Goal: Information Seeking & Learning: Get advice/opinions

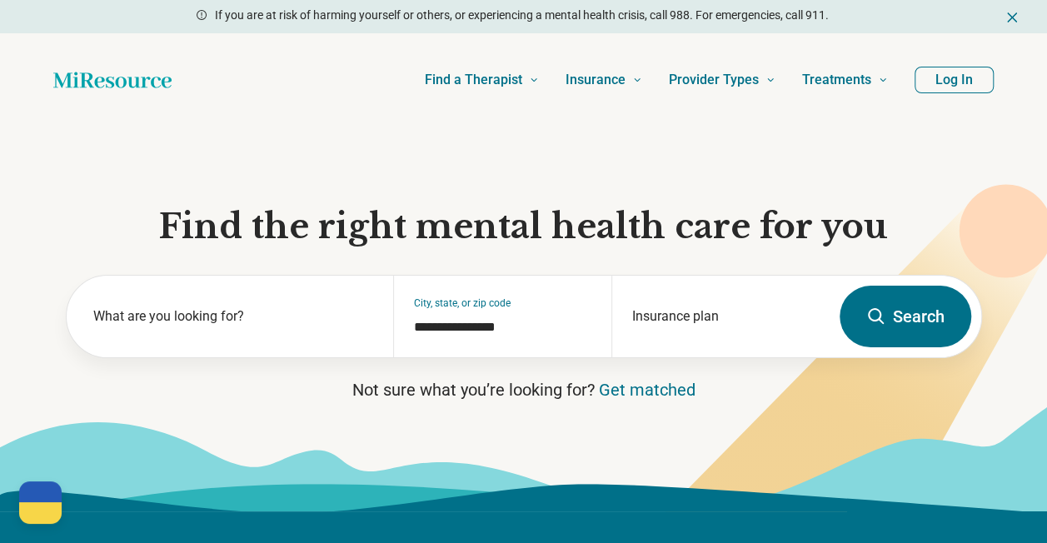
click at [956, 87] on button "Log In" at bounding box center [953, 80] width 79 height 27
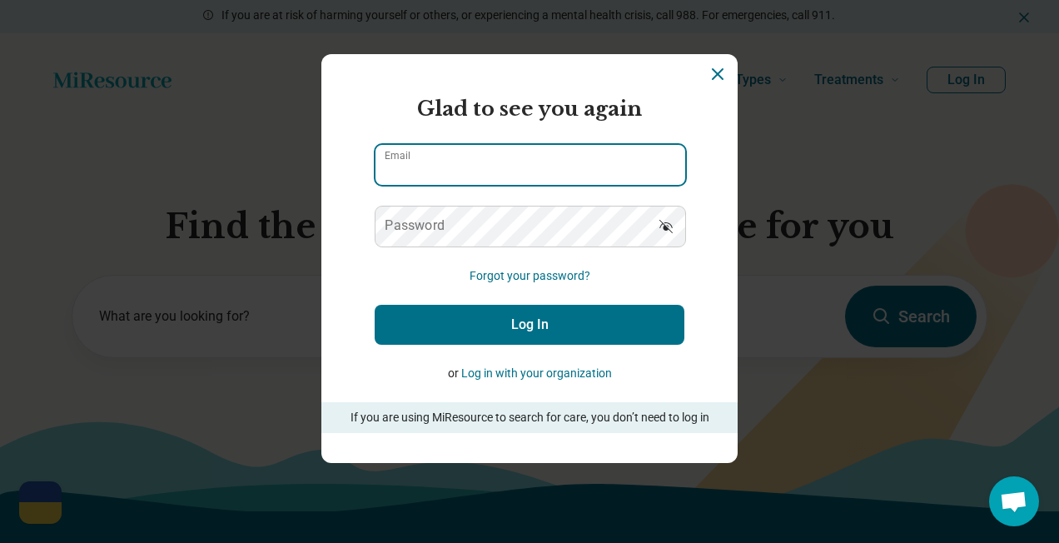
click at [549, 171] on input "Email" at bounding box center [531, 165] width 310 height 40
type input "**********"
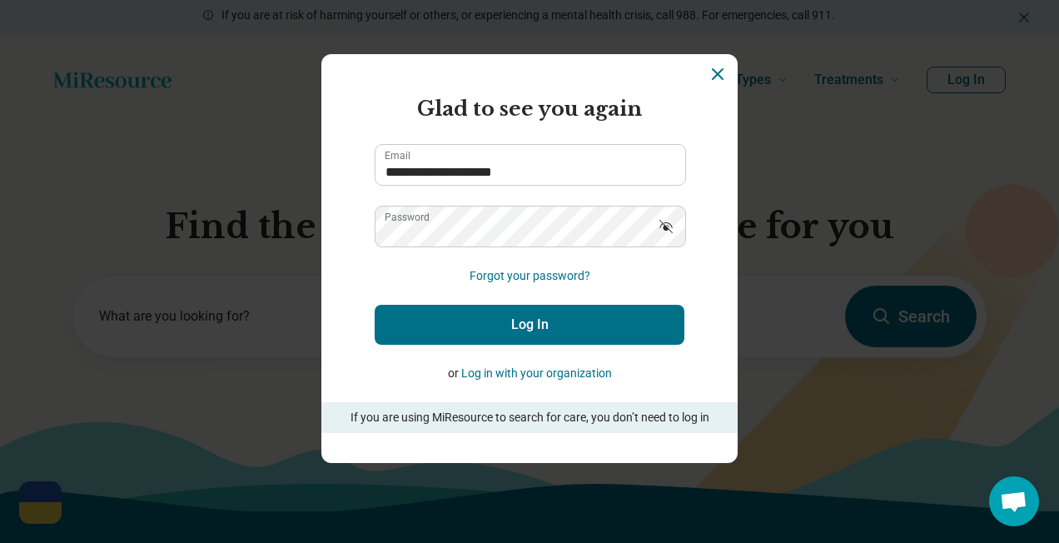
click at [563, 326] on button "Log In" at bounding box center [530, 325] width 310 height 40
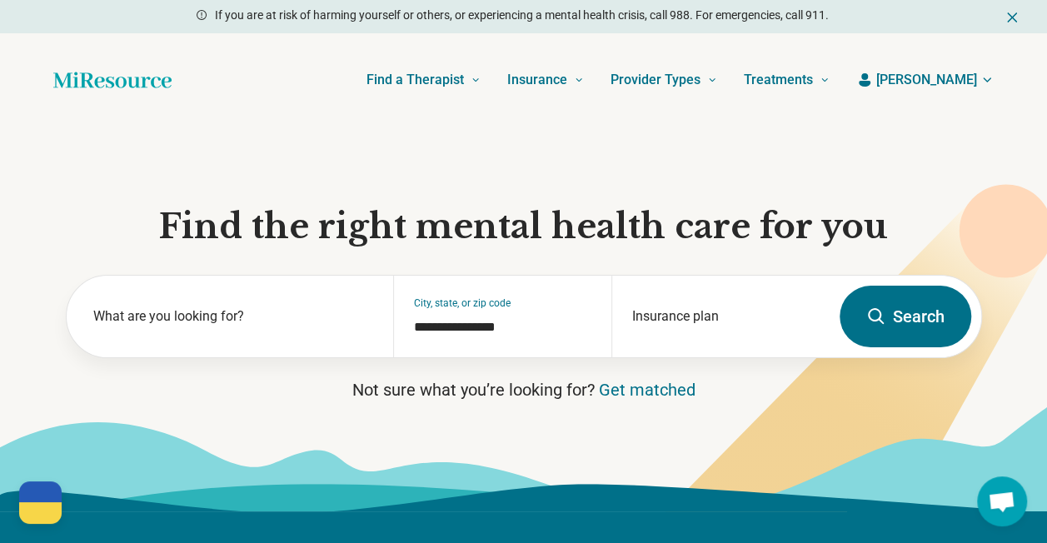
click at [956, 77] on span "[PERSON_NAME]" at bounding box center [926, 80] width 101 height 20
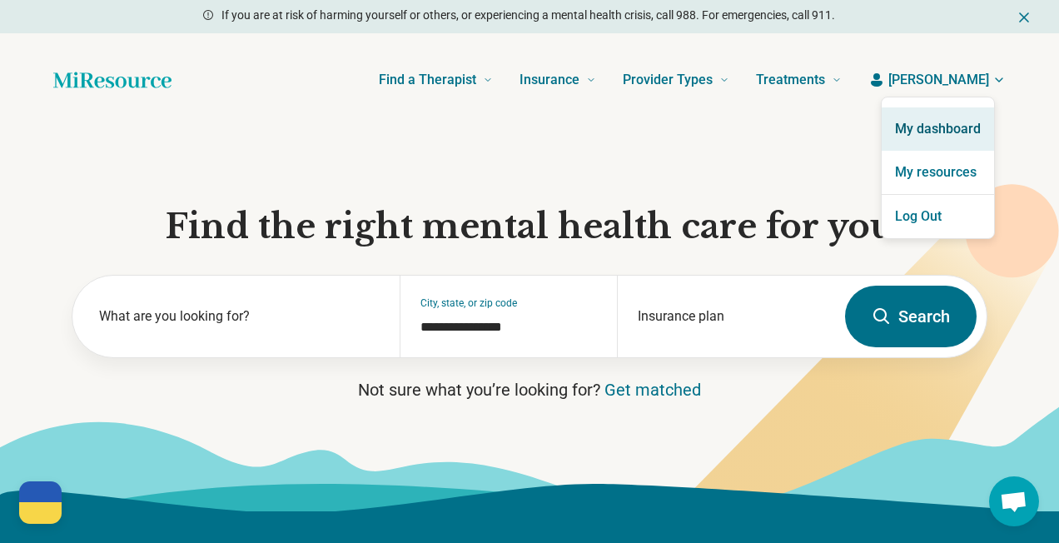
click at [955, 120] on link "My dashboard" at bounding box center [938, 128] width 112 height 43
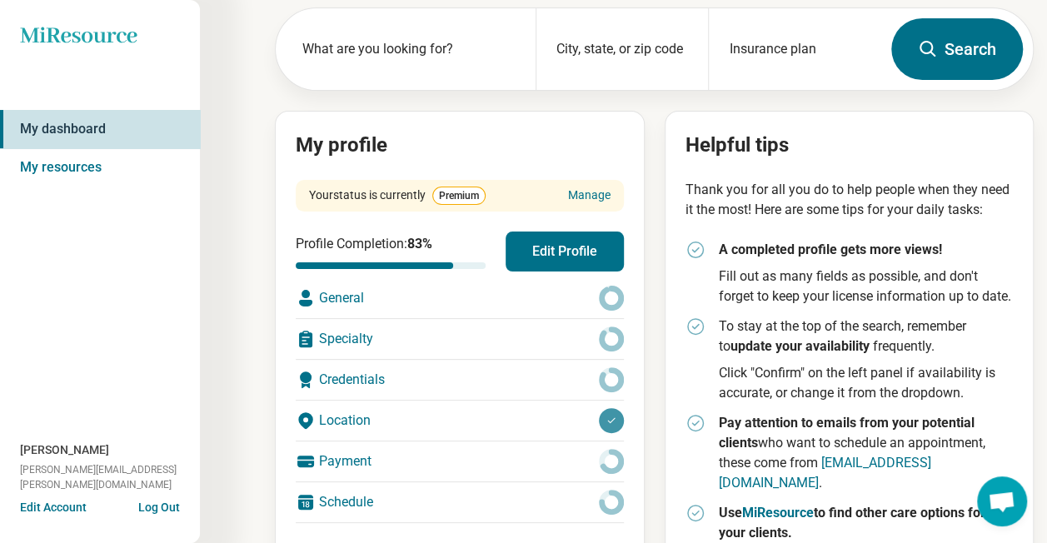
scroll to position [167, 0]
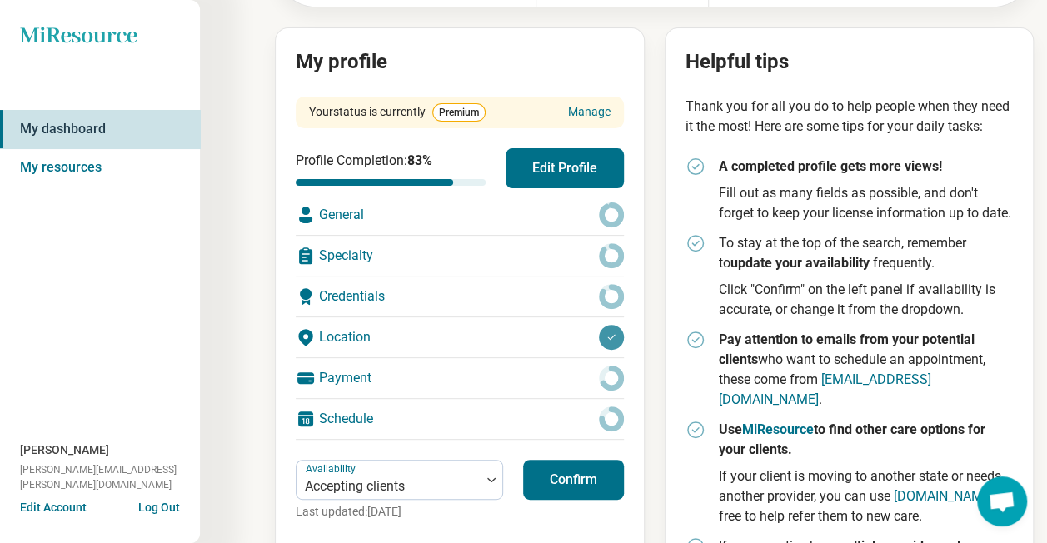
click at [567, 178] on button "Edit Profile" at bounding box center [565, 168] width 118 height 40
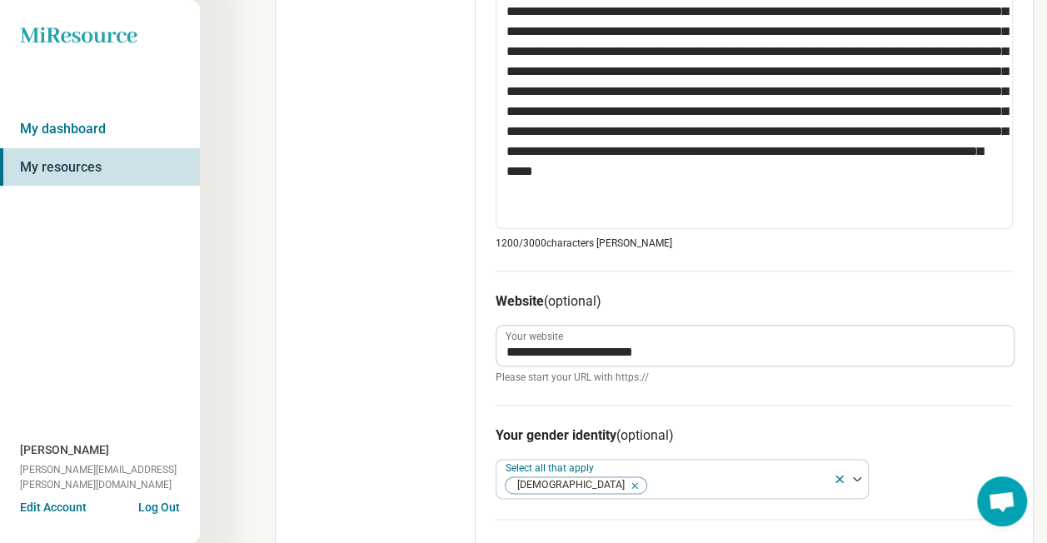
scroll to position [713, 0]
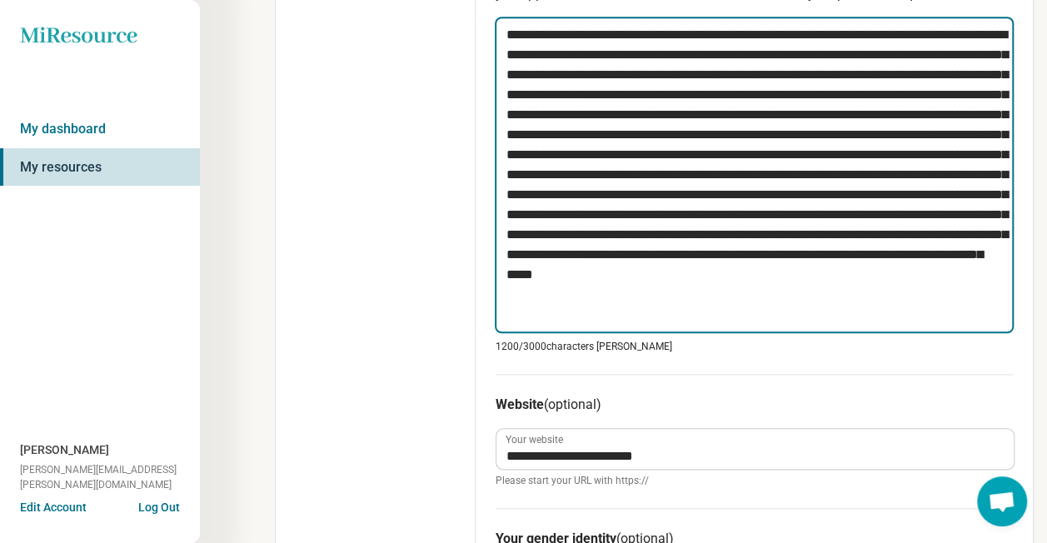
drag, startPoint x: 504, startPoint y: 33, endPoint x: 1004, endPoint y: 315, distance: 573.5
click at [1004, 315] on textarea at bounding box center [754, 175] width 519 height 316
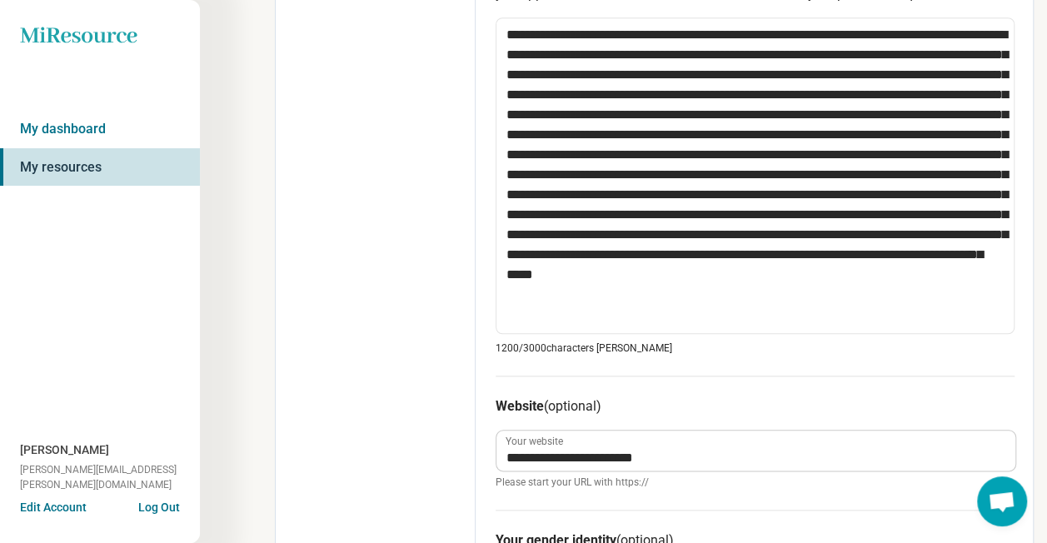
click at [711, 400] on h3 "Website (optional)" at bounding box center [755, 406] width 519 height 20
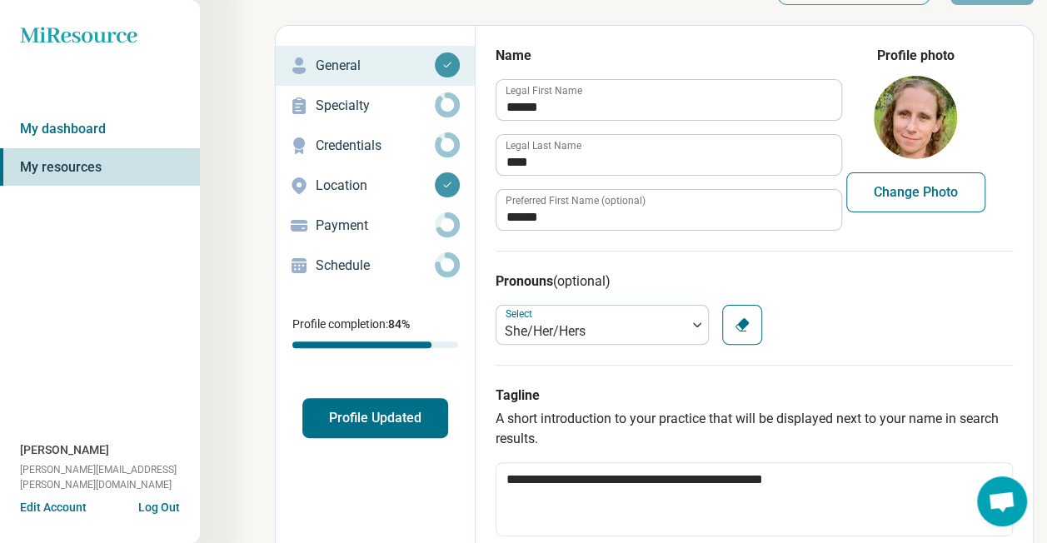
scroll to position [47, 0]
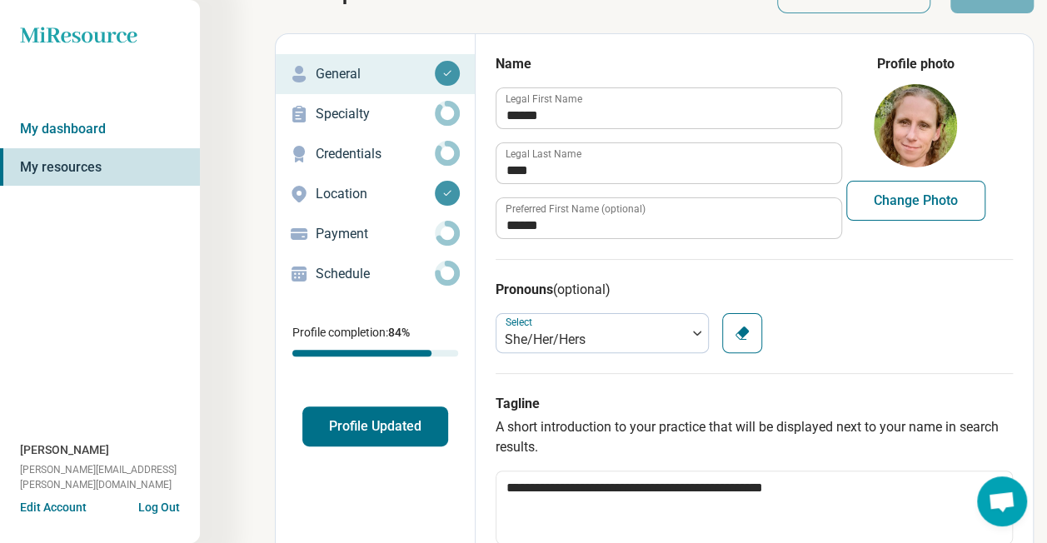
click at [355, 108] on p "Specialty" at bounding box center [375, 114] width 119 height 20
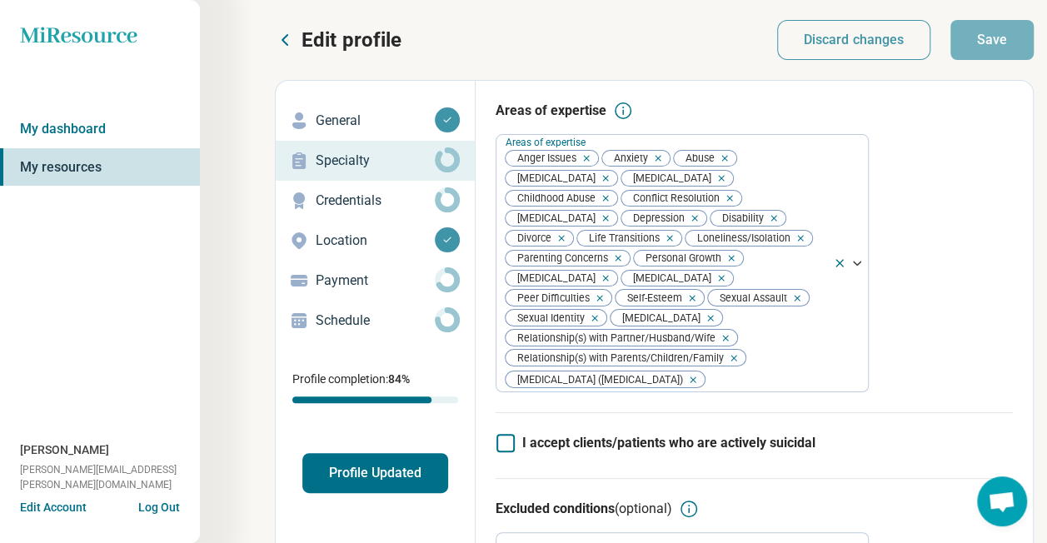
click at [311, 37] on p "Edit profile" at bounding box center [351, 40] width 100 height 27
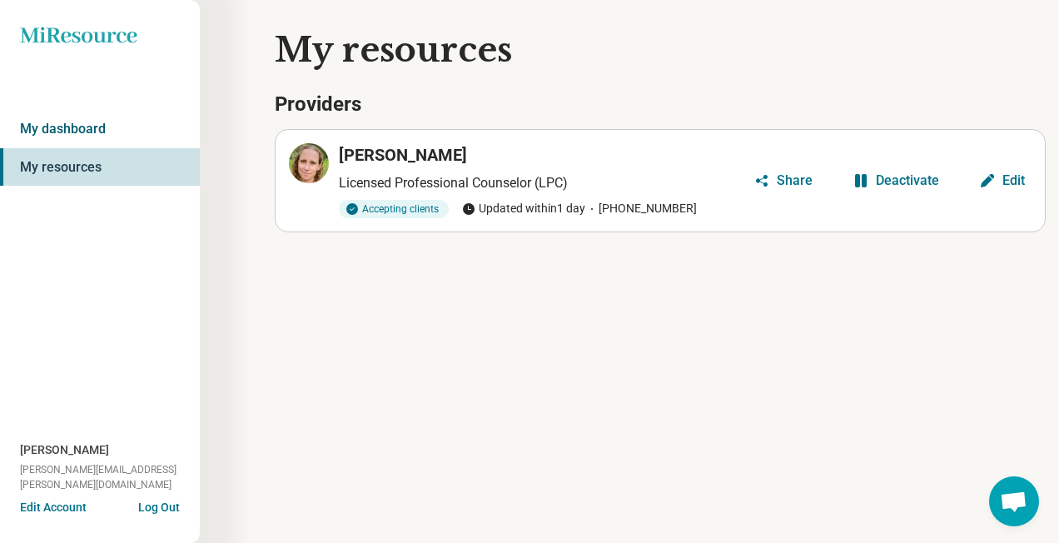
click at [67, 123] on link "My dashboard" at bounding box center [100, 129] width 200 height 38
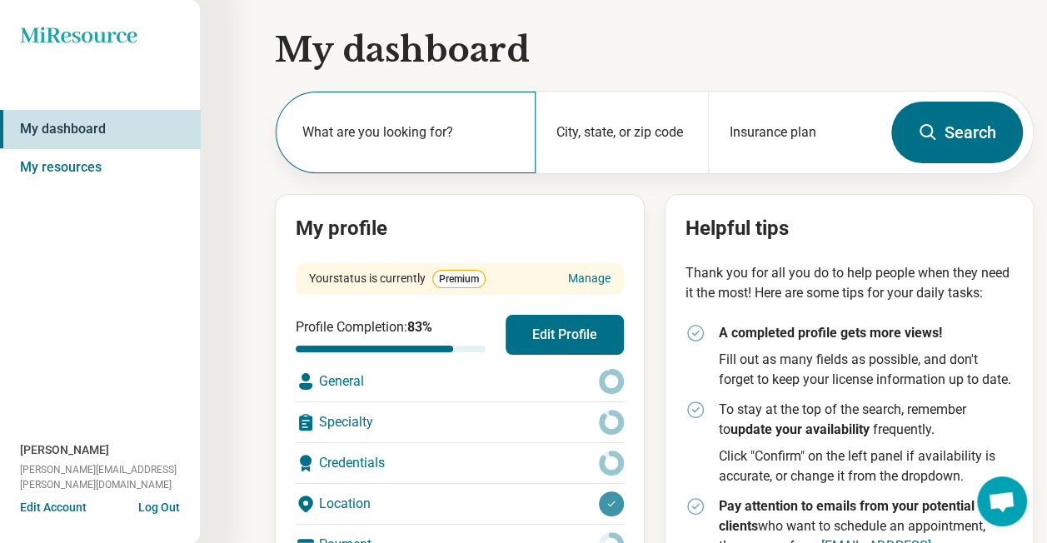
click at [470, 137] on label "What are you looking for?" at bounding box center [408, 132] width 213 height 20
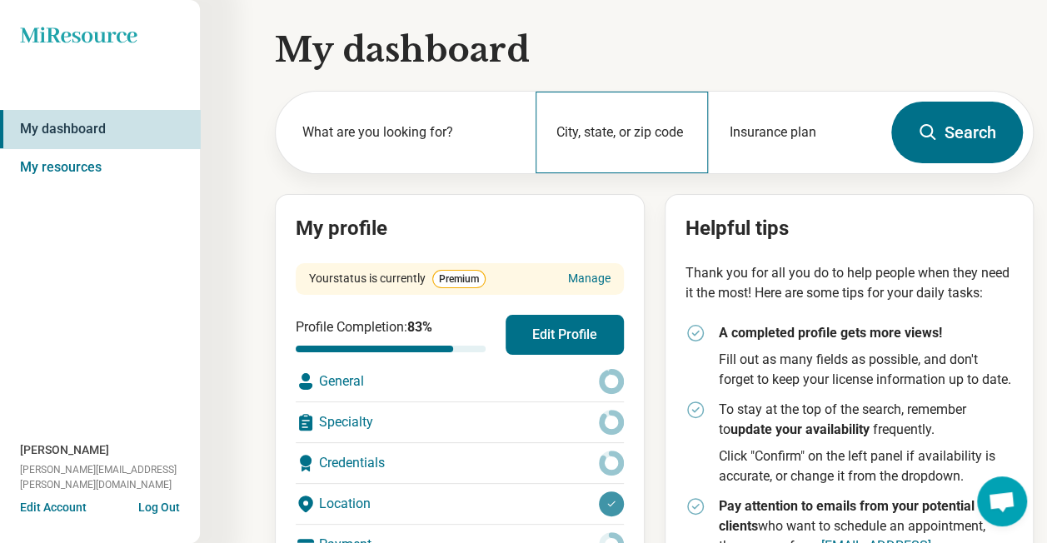
click at [635, 135] on div "City, state, or zip code" at bounding box center [621, 133] width 173 height 82
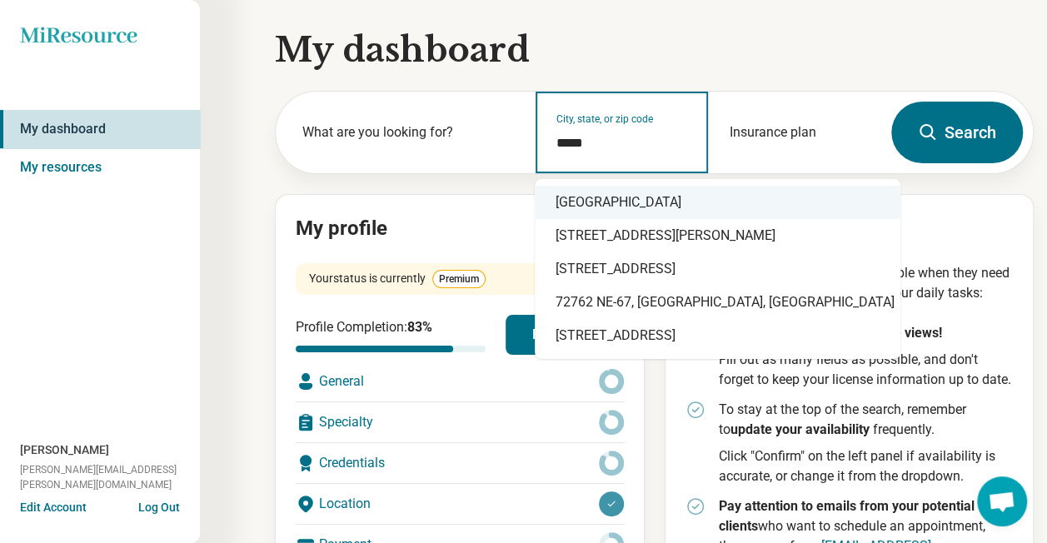
click at [717, 205] on div "[GEOGRAPHIC_DATA]" at bounding box center [718, 202] width 366 height 33
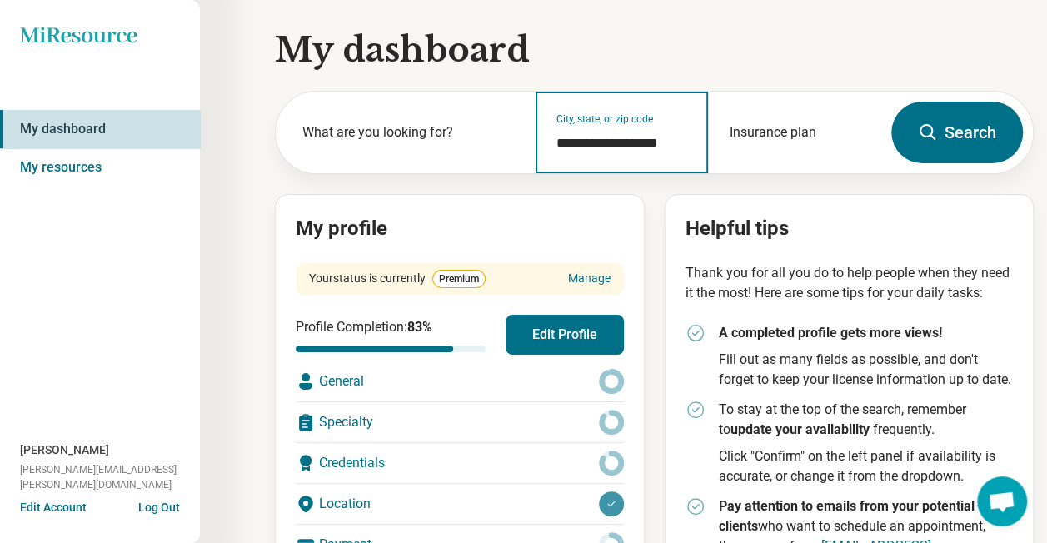
type input "**********"
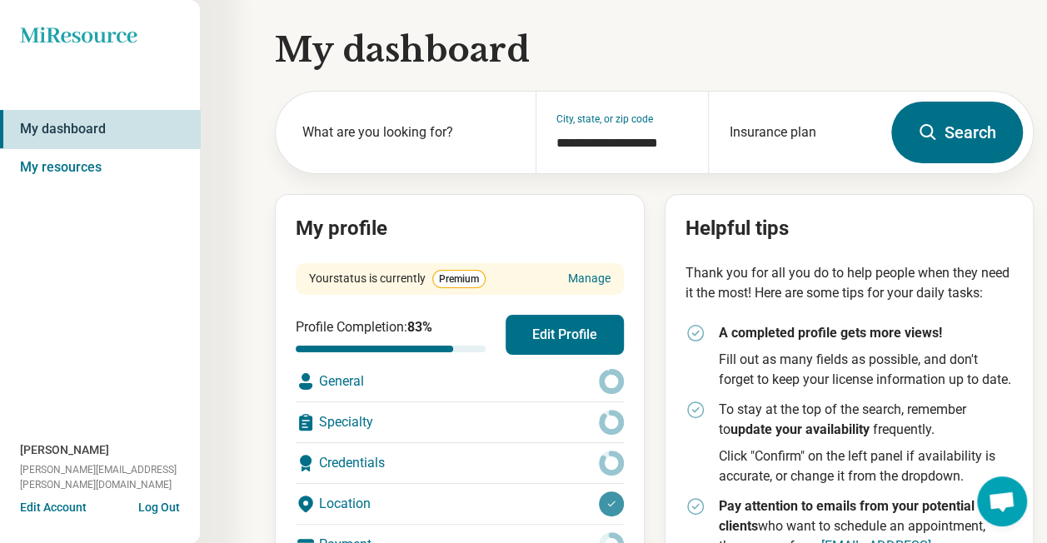
click at [970, 137] on button "Search" at bounding box center [957, 133] width 132 height 62
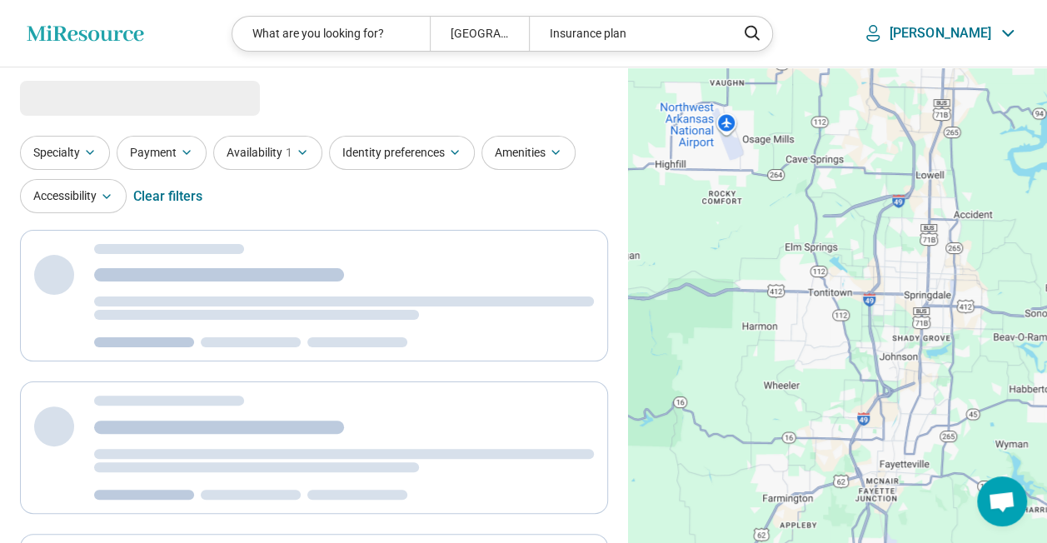
select select "***"
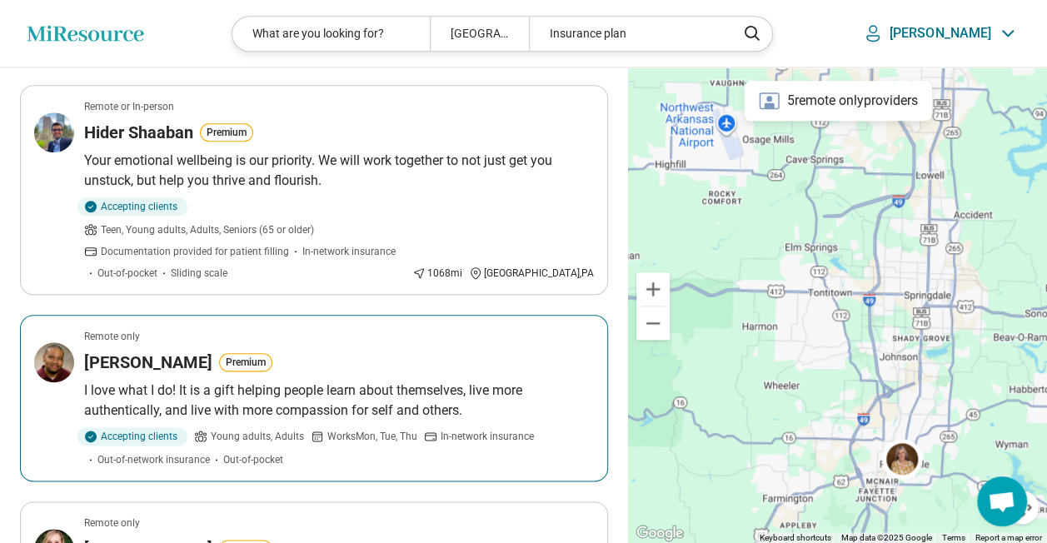
scroll to position [833, 0]
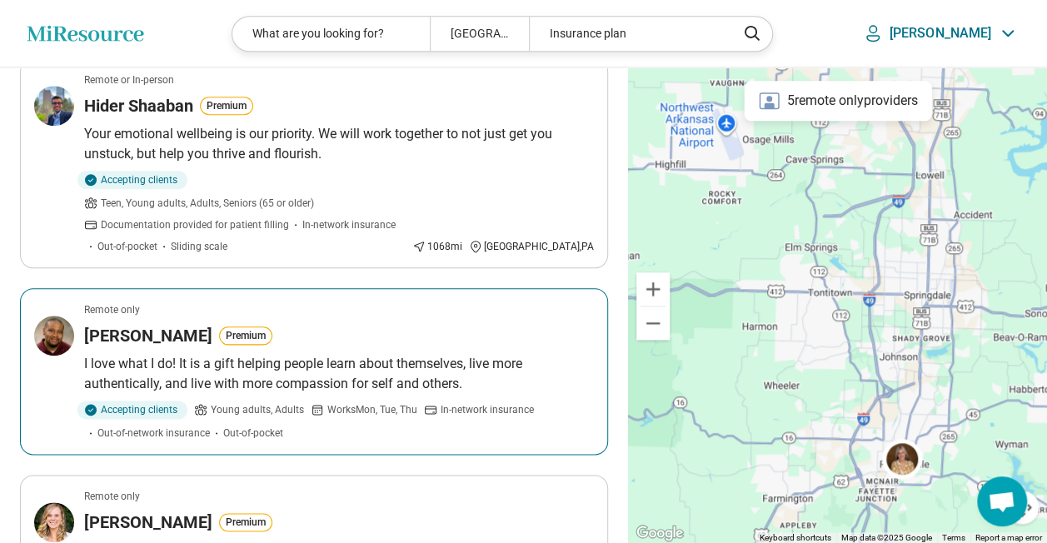
click at [415, 354] on p "I love what I do! It is a gift helping people learn about themselves, live more…" at bounding box center [339, 374] width 510 height 40
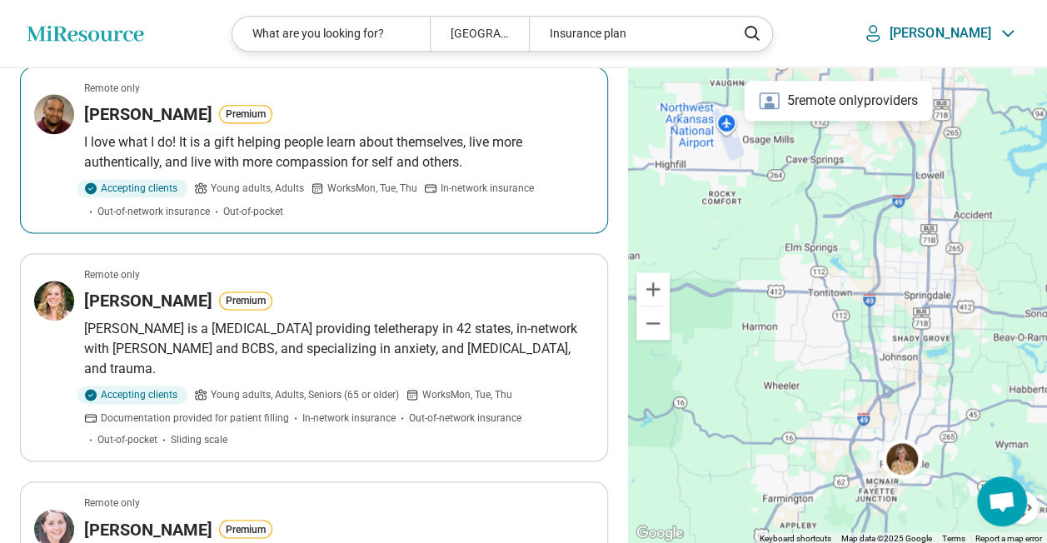
scroll to position [1083, 0]
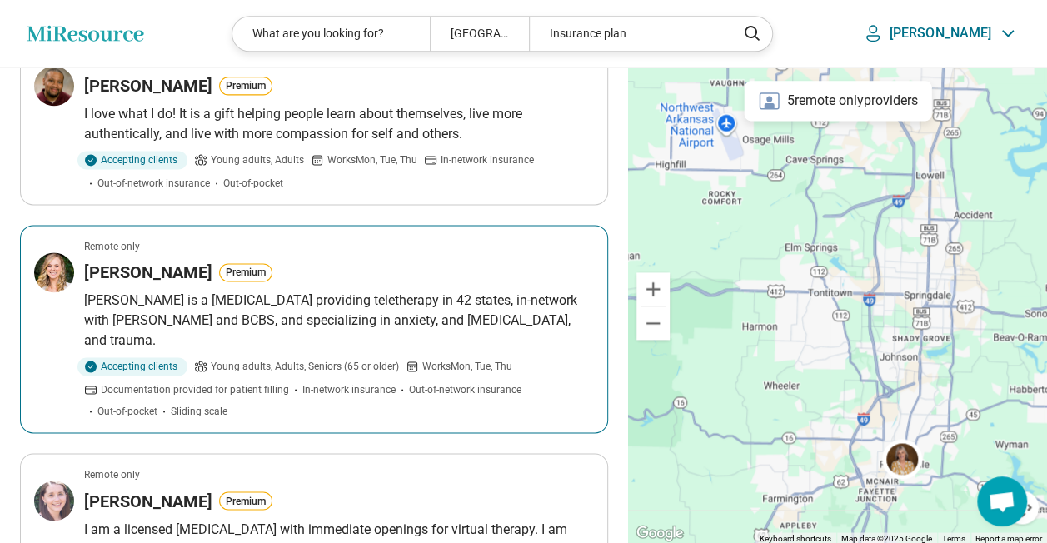
click at [344, 291] on p "[PERSON_NAME] is a [MEDICAL_DATA] providing teletherapy in 42 states, in-networ…" at bounding box center [339, 321] width 510 height 60
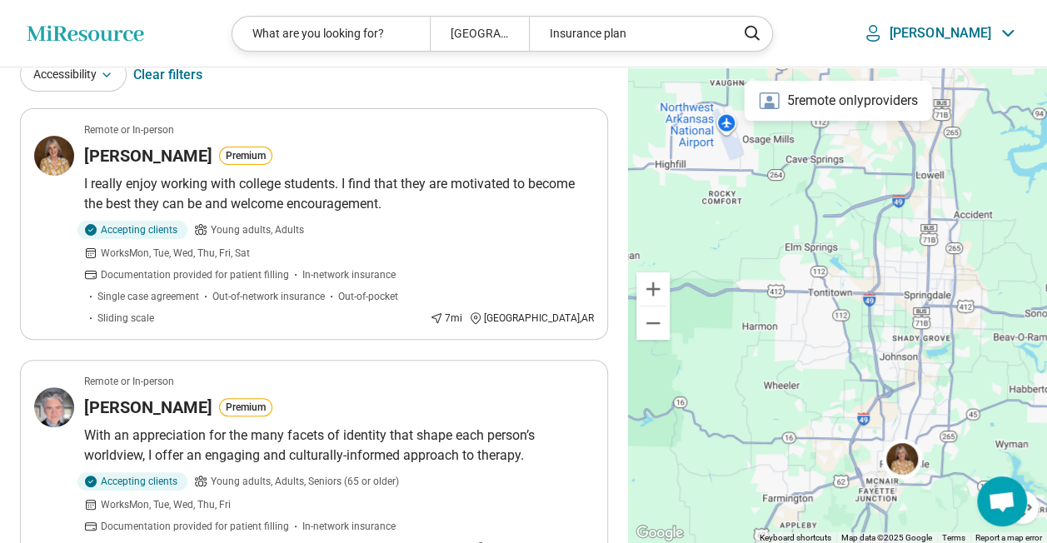
scroll to position [0, 0]
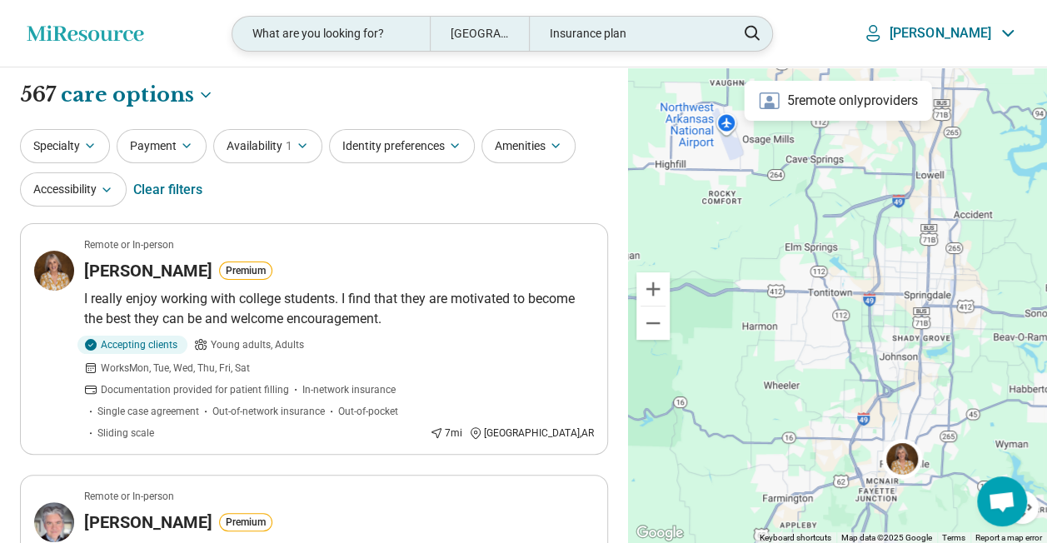
click at [524, 34] on div "[GEOGRAPHIC_DATA]" at bounding box center [479, 34] width 99 height 34
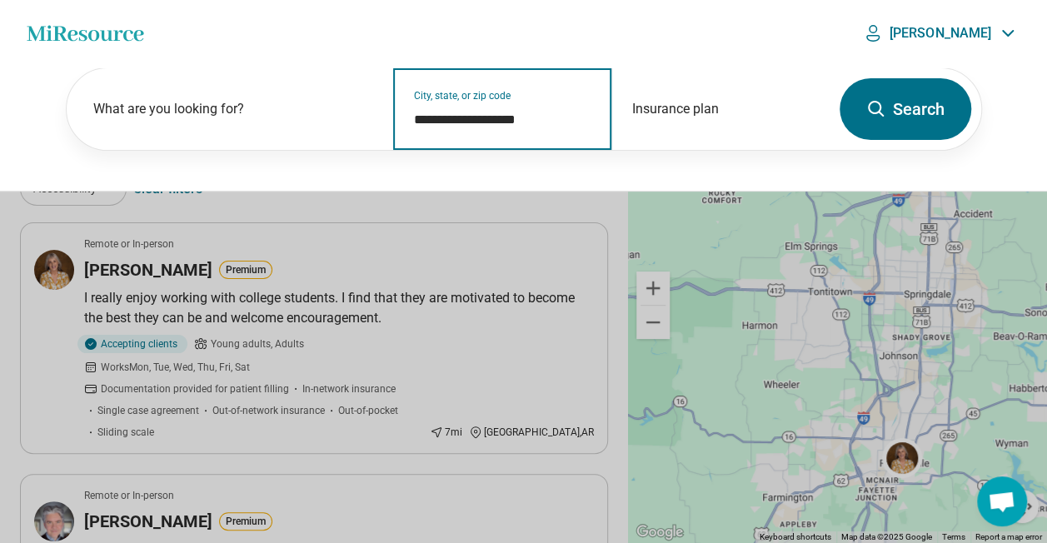
drag, startPoint x: 545, startPoint y: 115, endPoint x: 405, endPoint y: 125, distance: 141.1
click at [405, 125] on div "**********" at bounding box center [502, 109] width 218 height 82
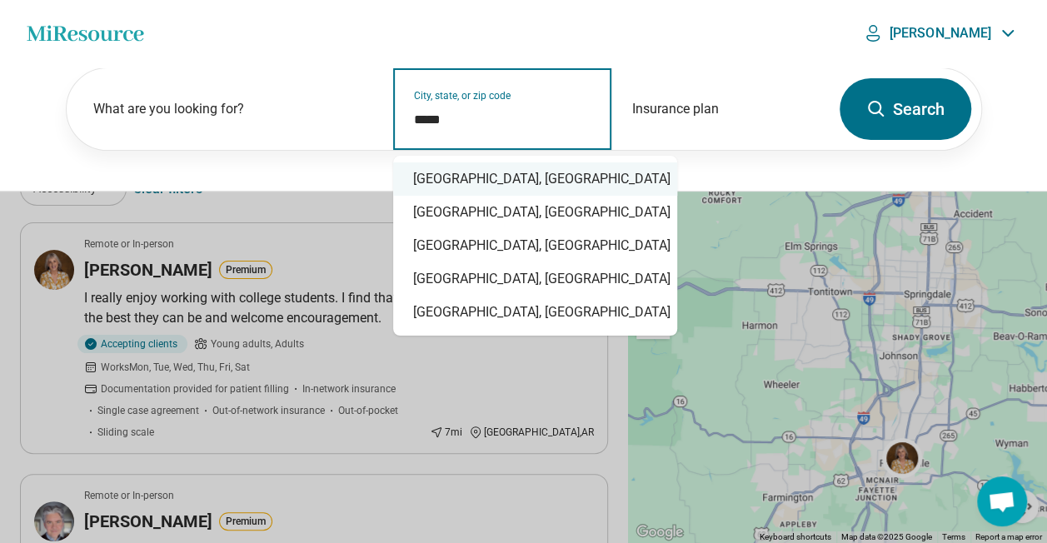
click at [495, 182] on div "[GEOGRAPHIC_DATA], [GEOGRAPHIC_DATA]" at bounding box center [535, 178] width 284 height 33
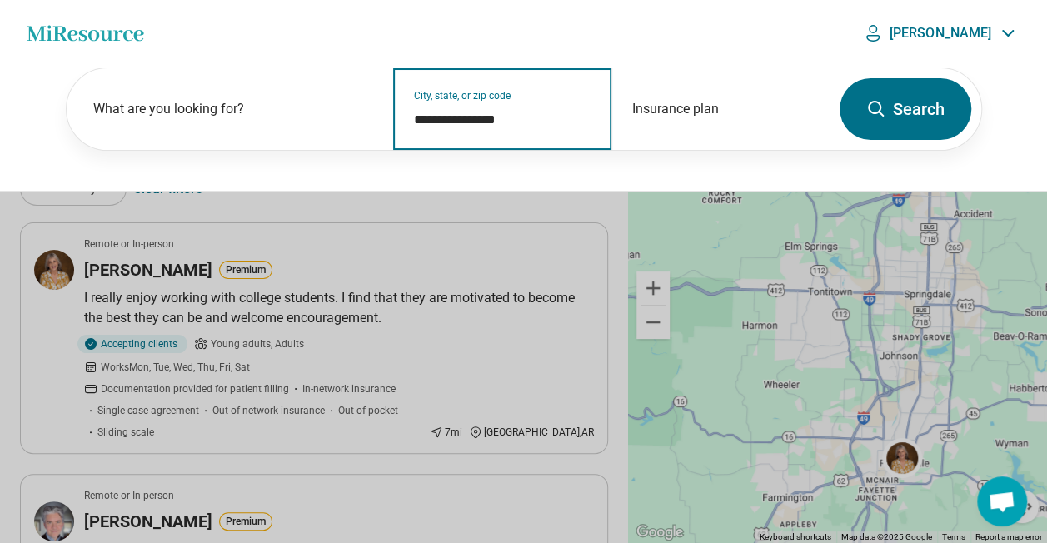
type input "**********"
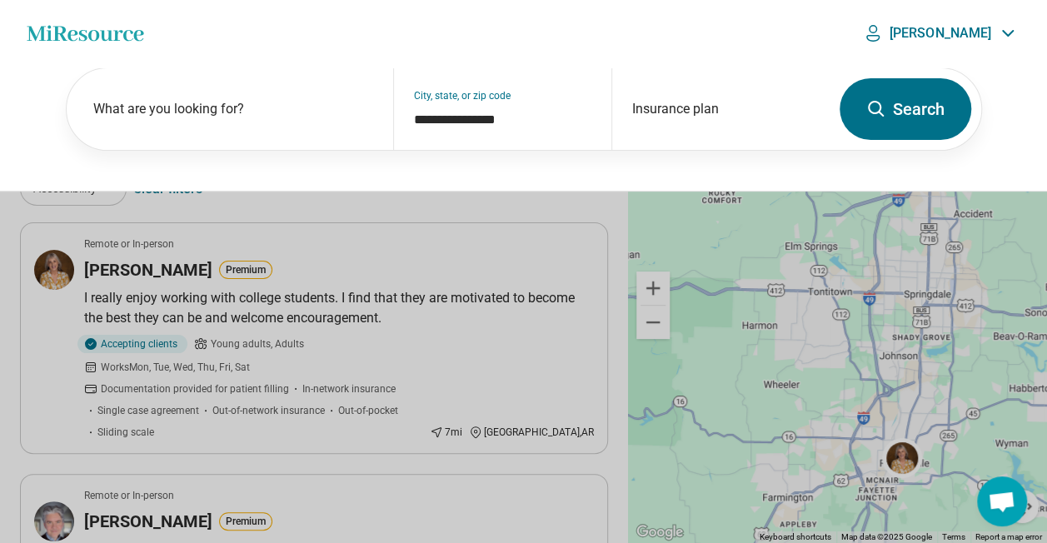
click at [907, 128] on button "Search" at bounding box center [905, 109] width 132 height 62
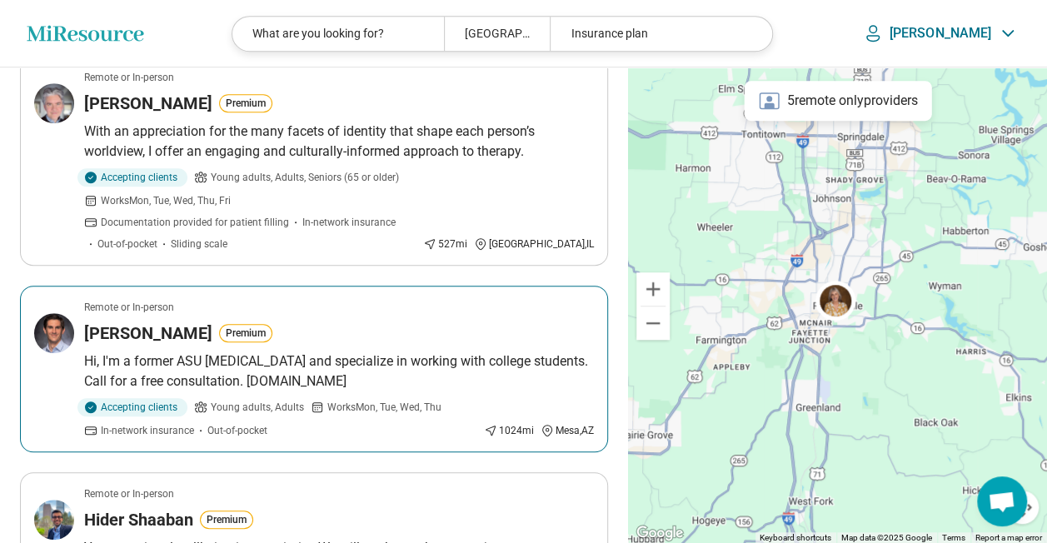
scroll to position [416, 0]
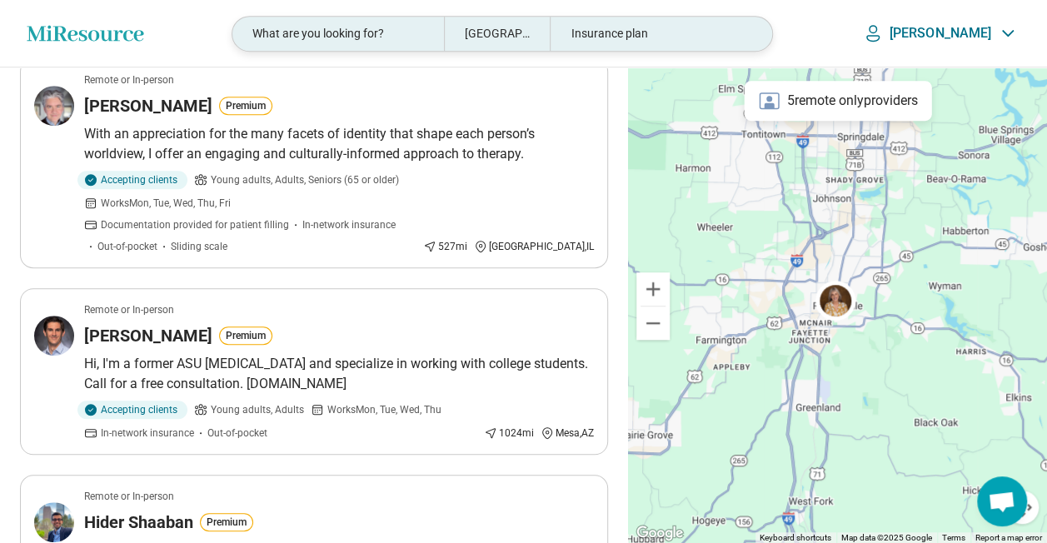
click at [419, 37] on div "What are you looking for?" at bounding box center [338, 34] width 212 height 34
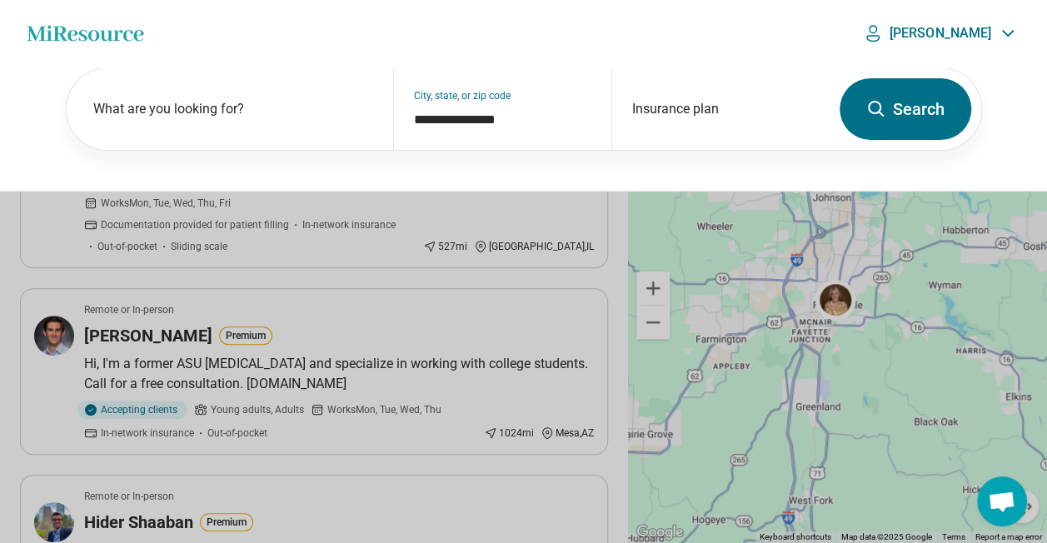
click at [819, 22] on header "Miresource logo What are you looking for? [GEOGRAPHIC_DATA], AR Insurance plan …" at bounding box center [523, 33] width 1047 height 67
click at [394, 232] on button at bounding box center [523, 271] width 1047 height 543
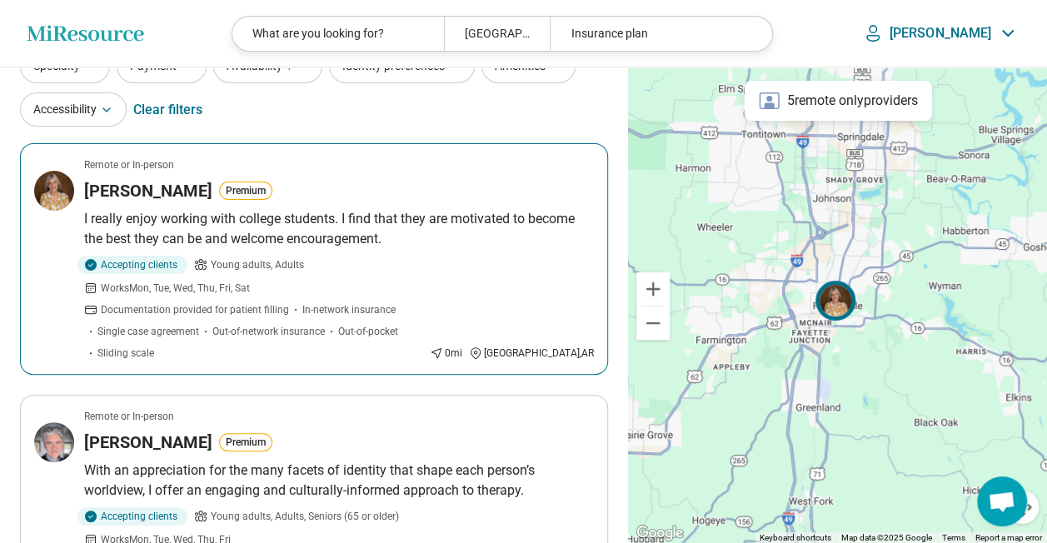
scroll to position [0, 0]
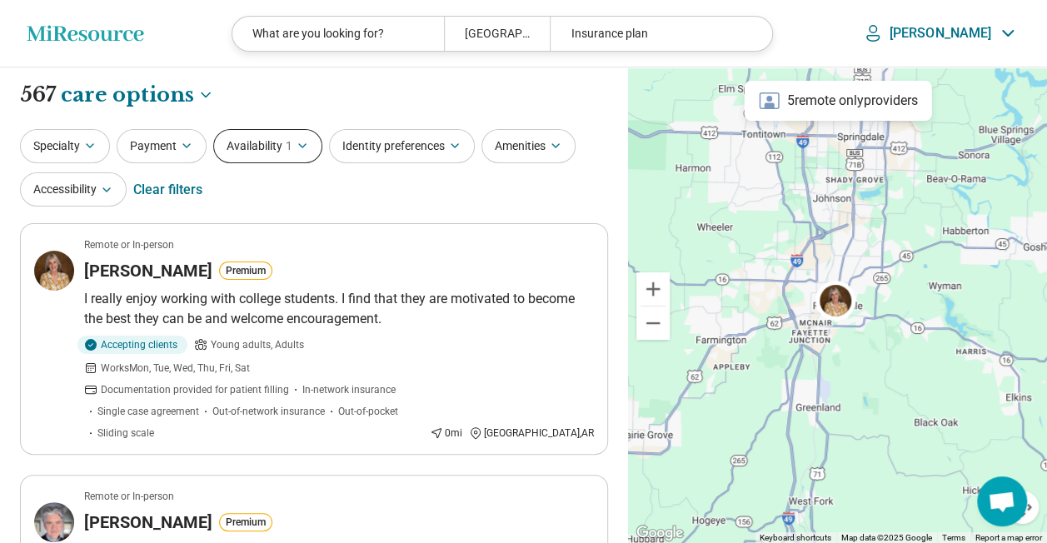
click at [273, 147] on button "Availability 1" at bounding box center [267, 146] width 109 height 34
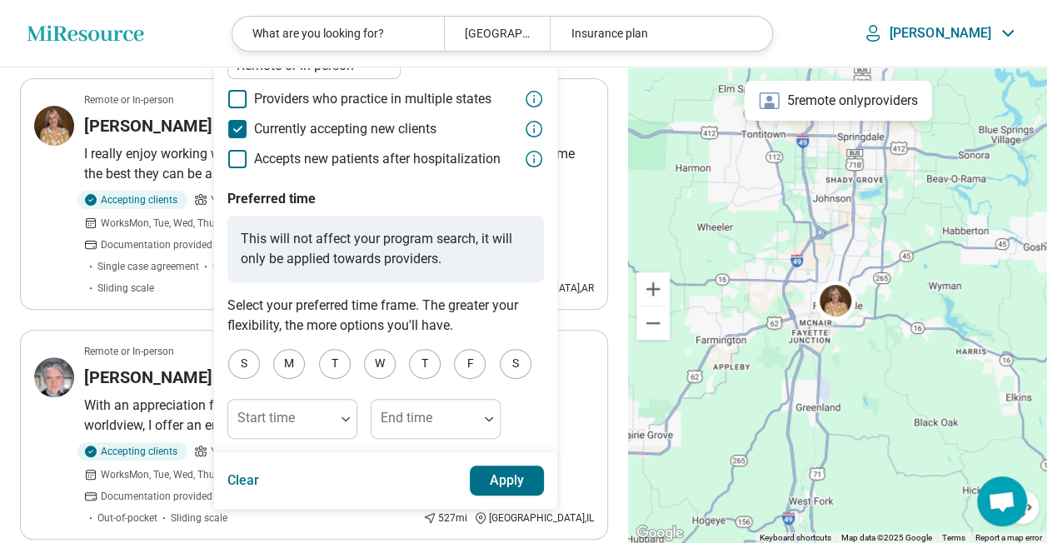
scroll to position [167, 0]
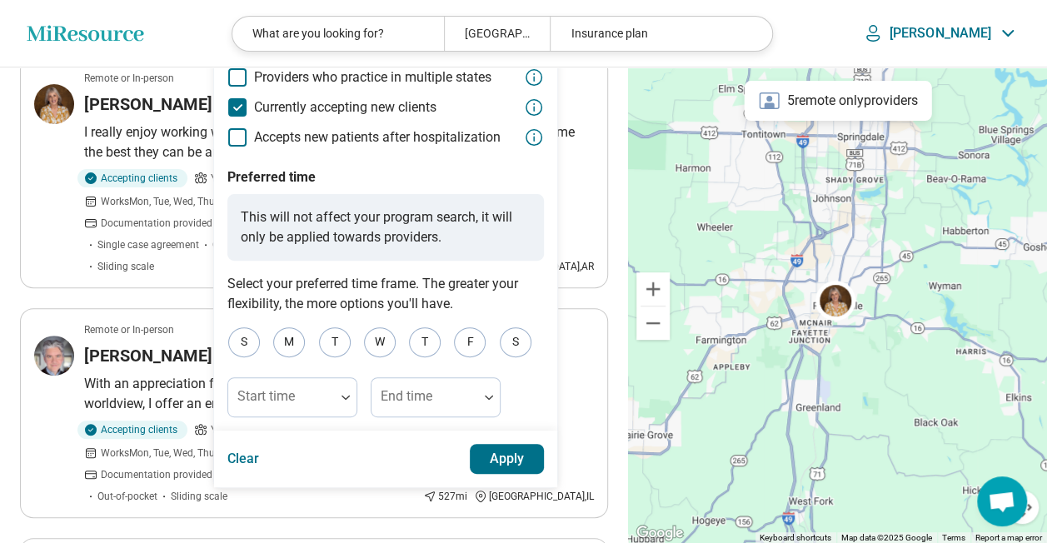
click at [198, 38] on header "Miresource logo What are you looking for? [GEOGRAPHIC_DATA], AR Insurance plan …" at bounding box center [523, 33] width 1047 height 67
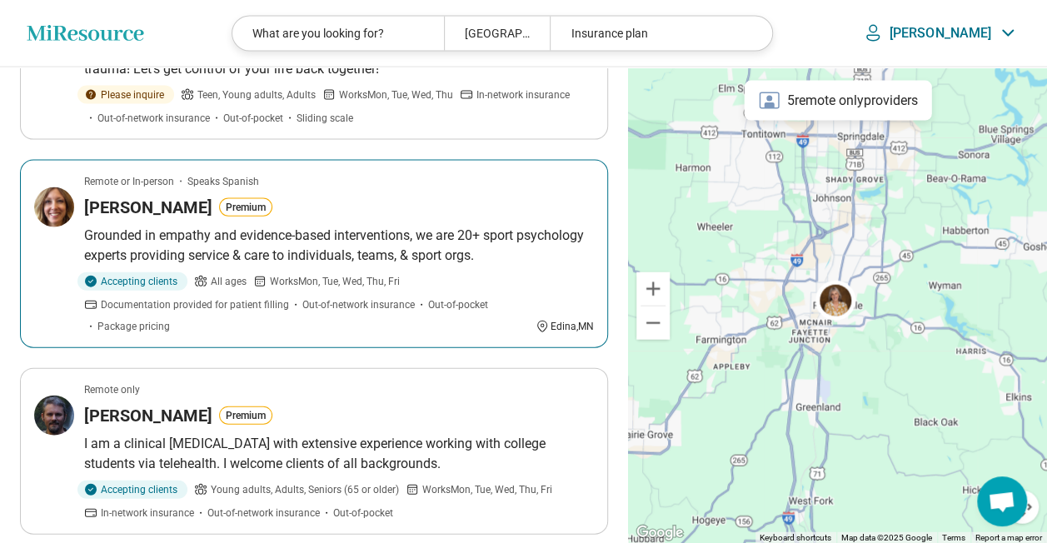
scroll to position [1915, 0]
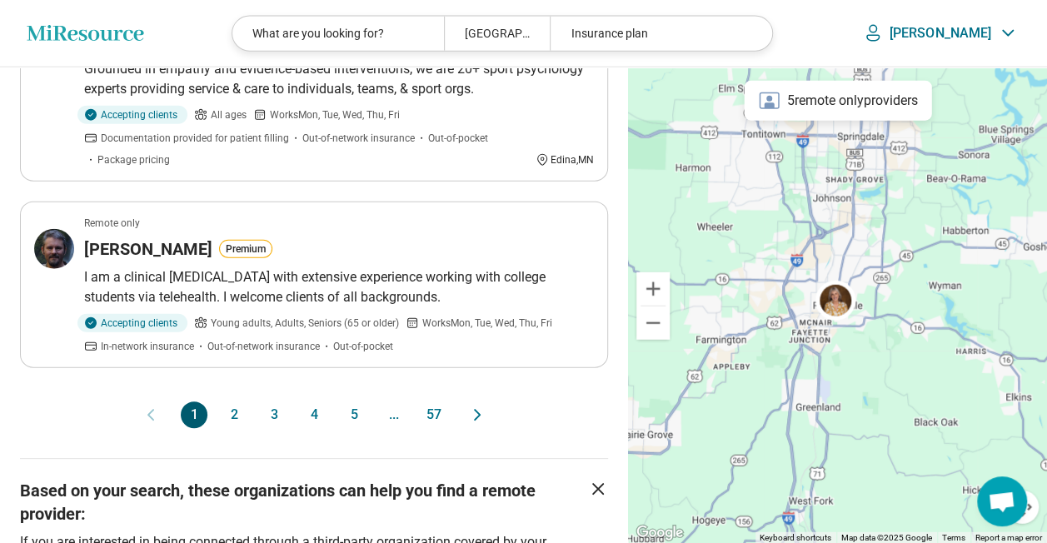
click at [240, 401] on button "2" at bounding box center [234, 414] width 27 height 27
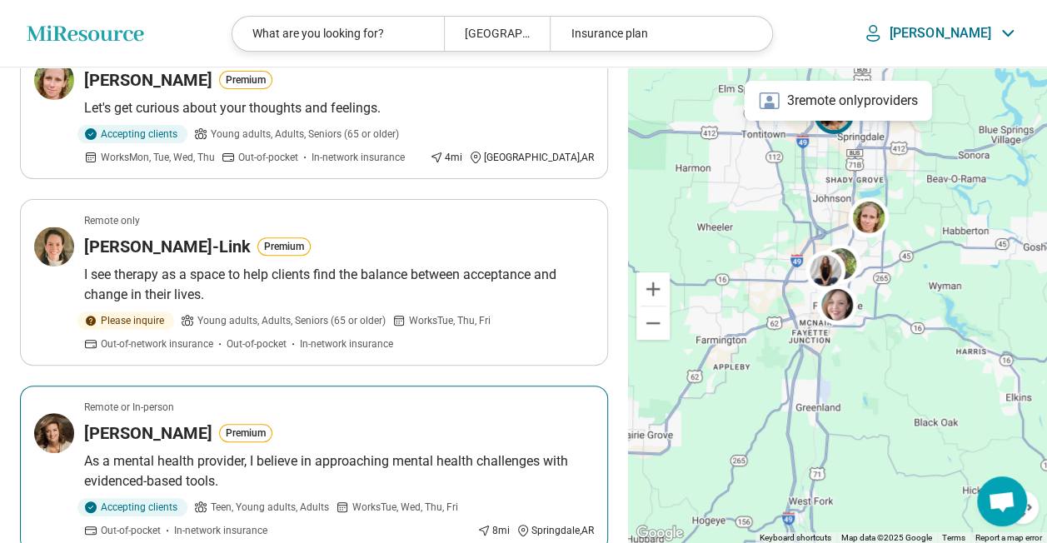
scroll to position [167, 0]
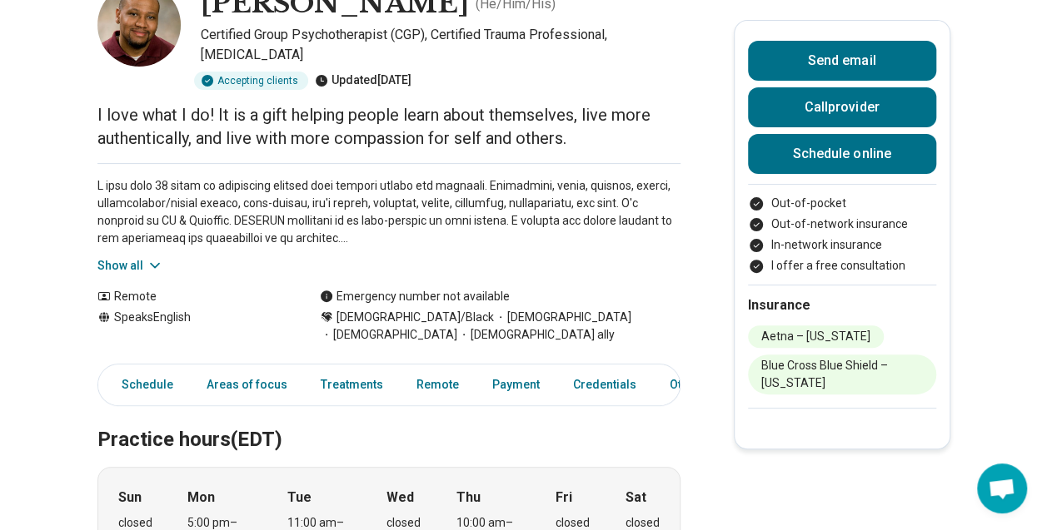
scroll to position [167, 0]
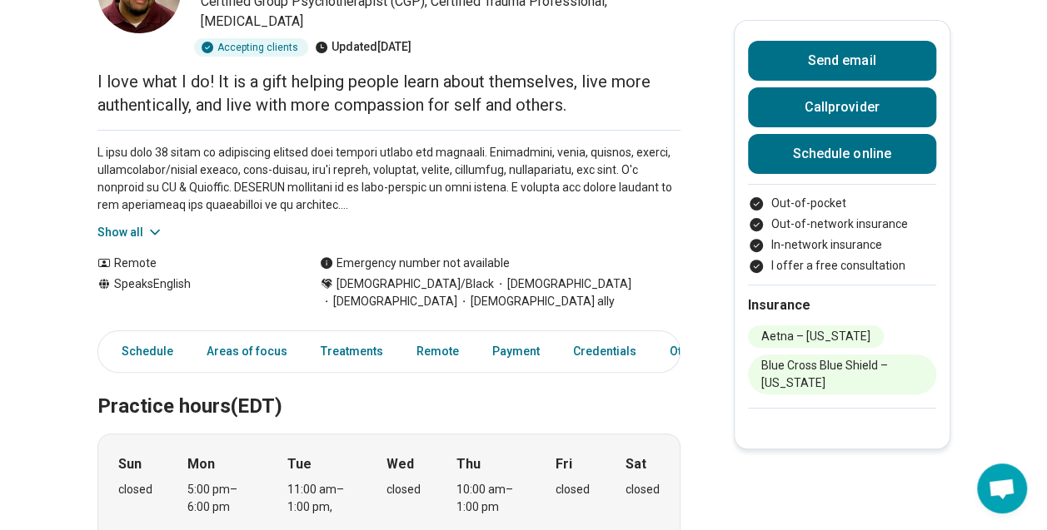
click at [146, 230] on button "Show all" at bounding box center [130, 232] width 66 height 17
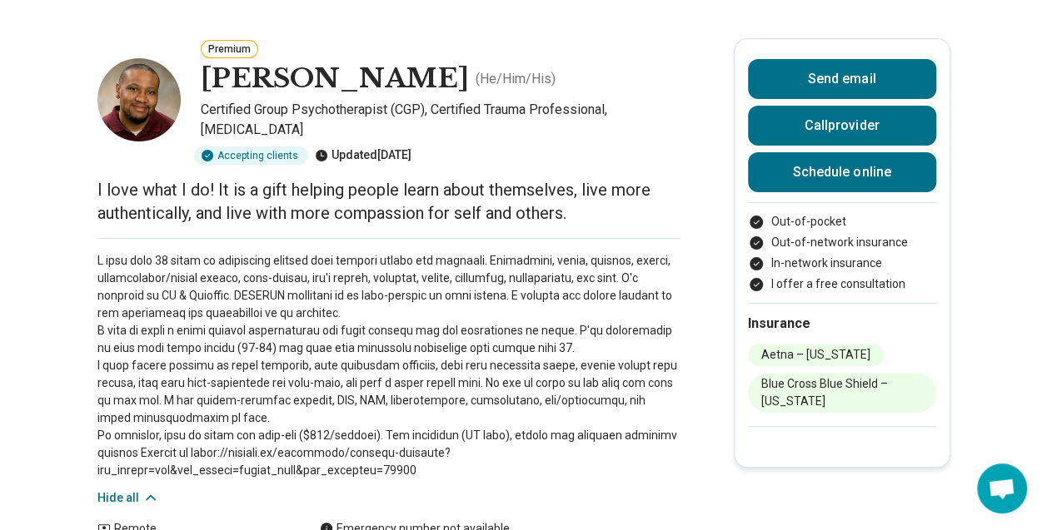
scroll to position [0, 0]
